Goal: Information Seeking & Learning: Learn about a topic

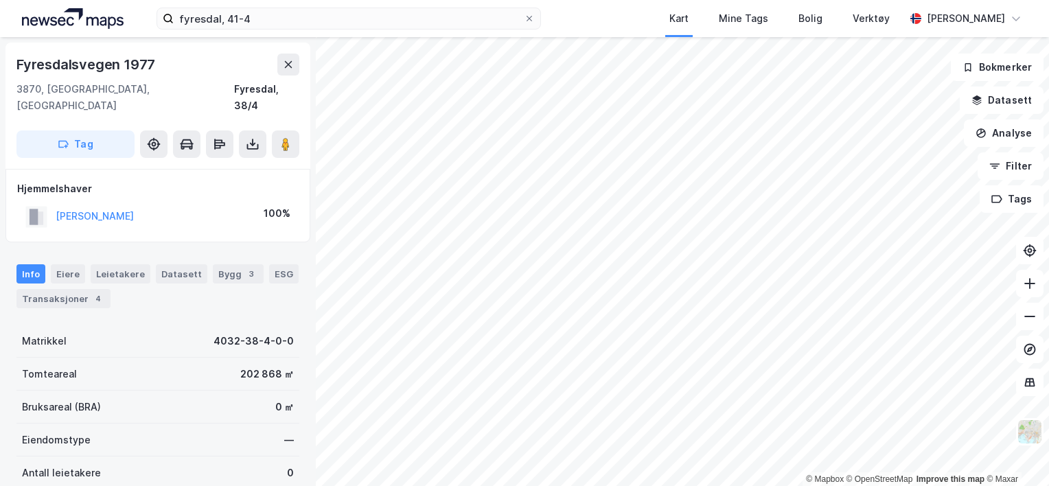
click at [506, 485] on html "fyresdal, 41-4 Kart Mine Tags Bolig Verktøy Ellen Merli © Mapbox © OpenStreetMa…" at bounding box center [524, 243] width 1049 height 486
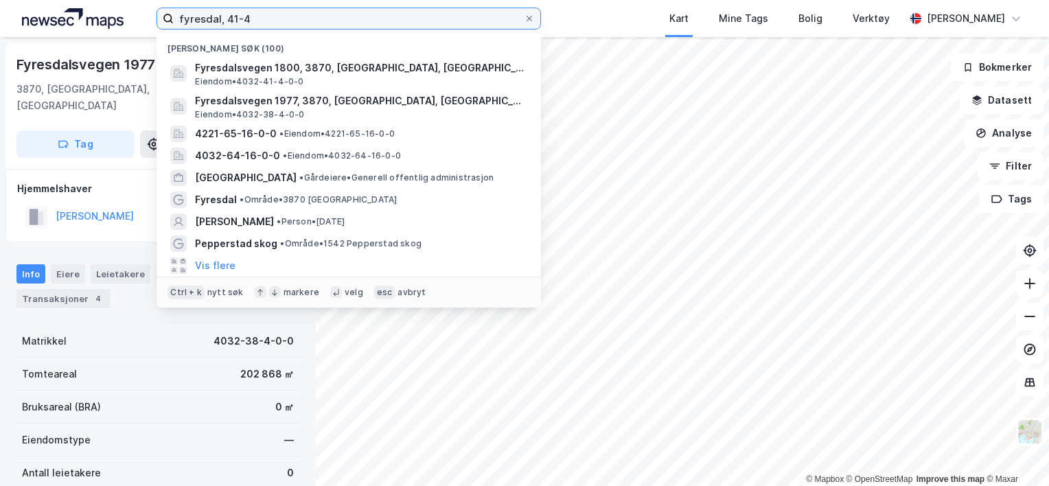
click at [236, 20] on input "fyresdal, 41-4" at bounding box center [349, 18] width 350 height 21
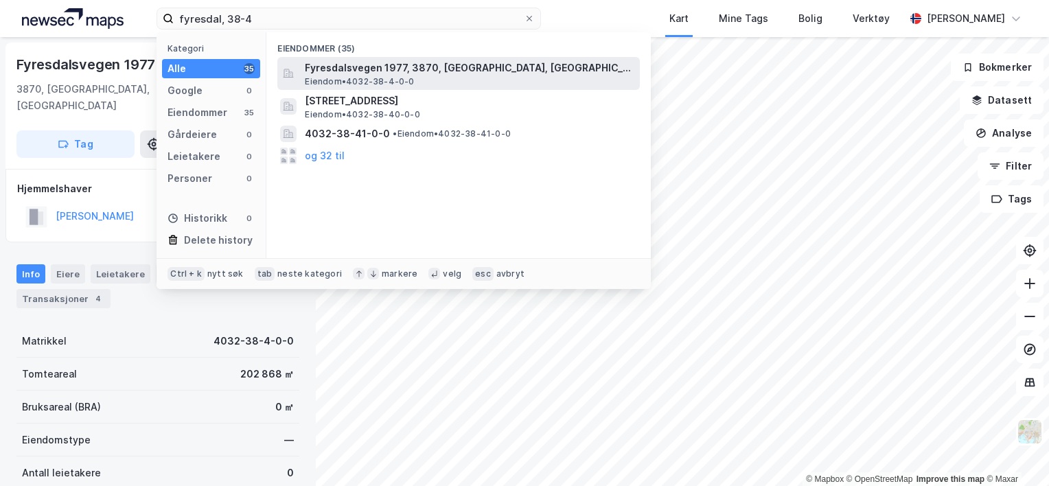
click at [323, 78] on span "Eiendom • 4032-38-4-0-0" at bounding box center [359, 81] width 109 height 11
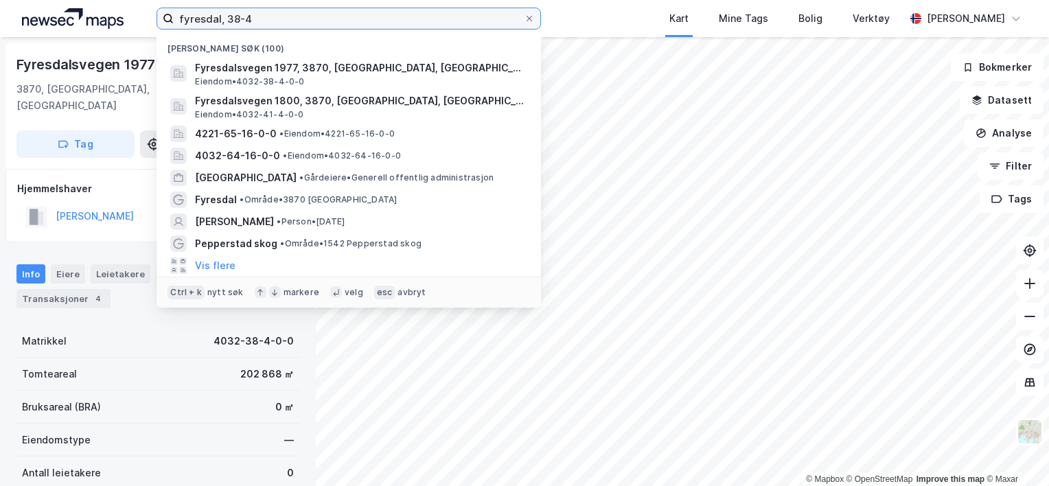
click at [239, 14] on input "fyresdal, 38-4" at bounding box center [349, 18] width 350 height 21
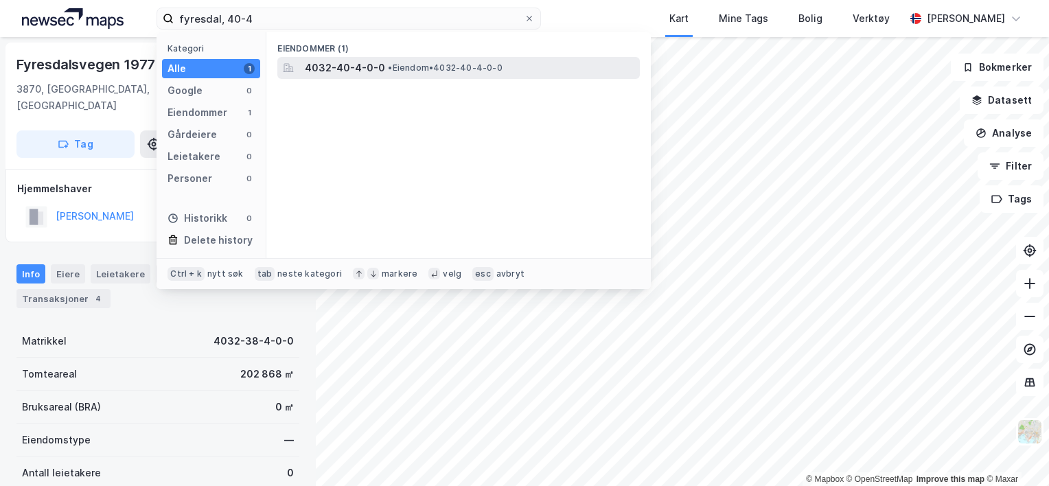
click at [361, 74] on span "4032-40-4-0-0" at bounding box center [345, 68] width 80 height 16
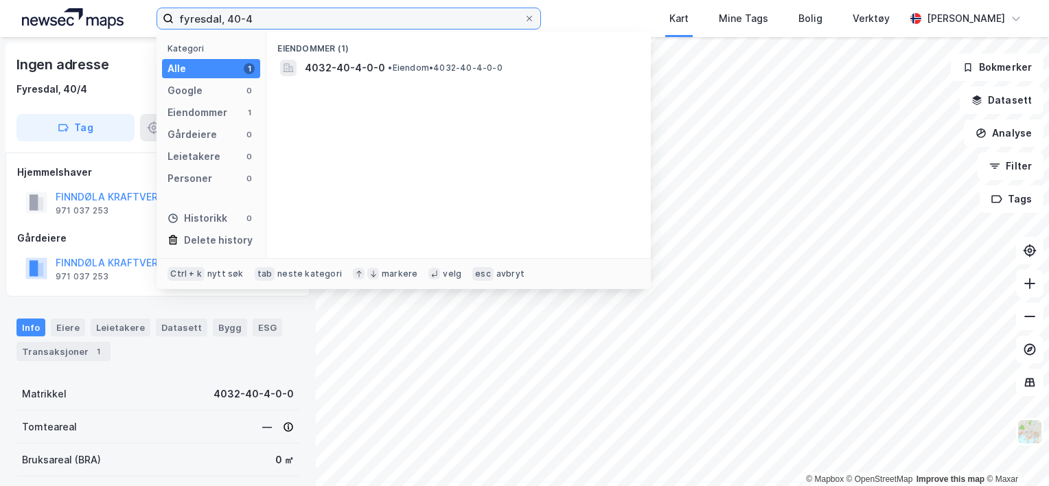
click at [232, 19] on input "fyresdal, 40-4" at bounding box center [349, 18] width 350 height 21
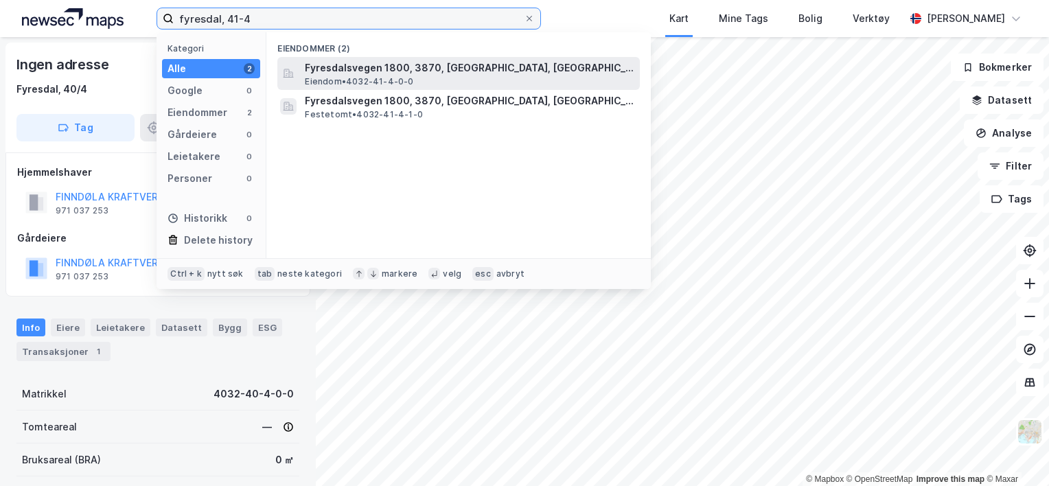
type input "fyresdal, 41-4"
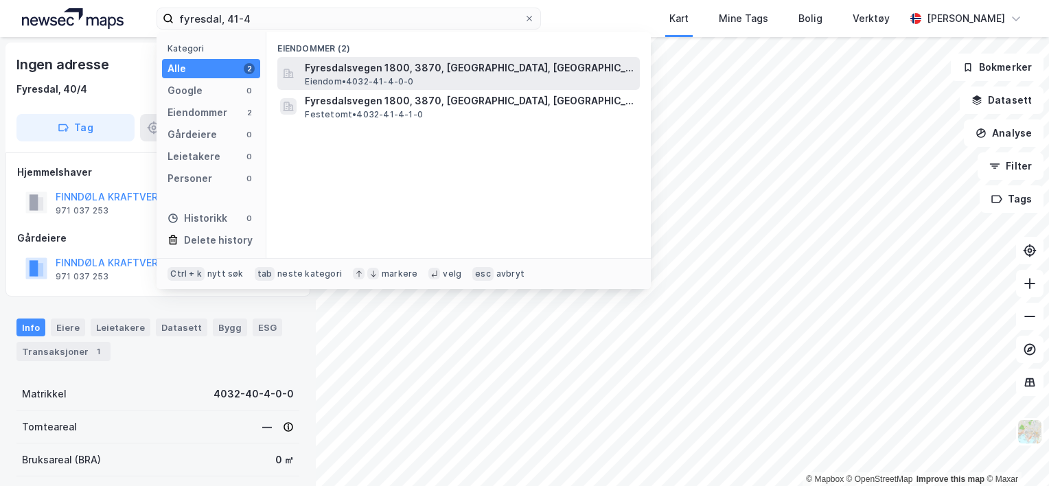
click at [354, 63] on span "Fyresdalsvegen 1800, 3870, FYRESDAL, FYRESDAL" at bounding box center [470, 68] width 330 height 16
